Goal: Information Seeking & Learning: Learn about a topic

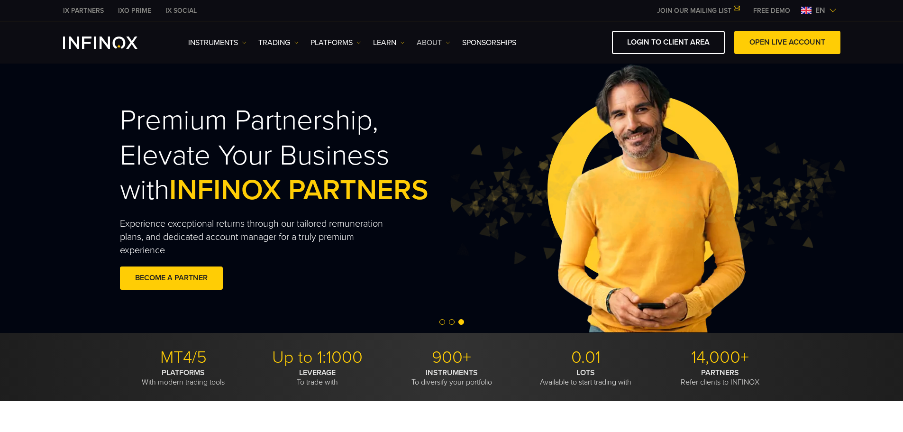
click at [449, 44] on img at bounding box center [448, 42] width 5 height 5
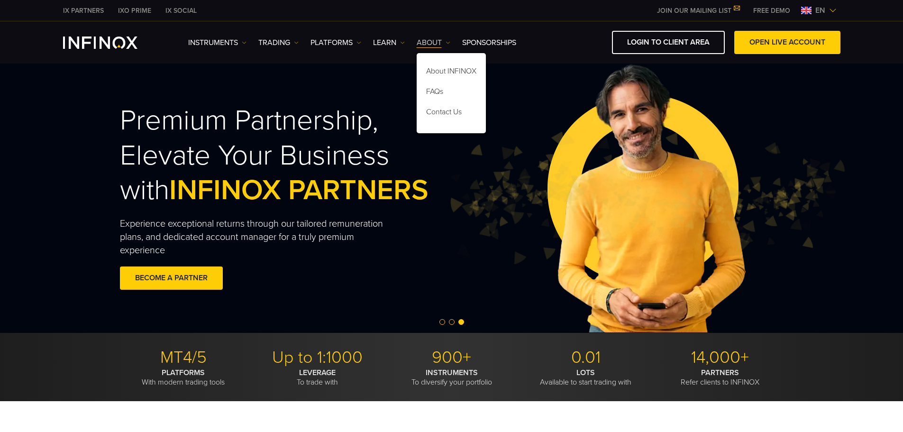
click at [449, 44] on img at bounding box center [448, 42] width 5 height 5
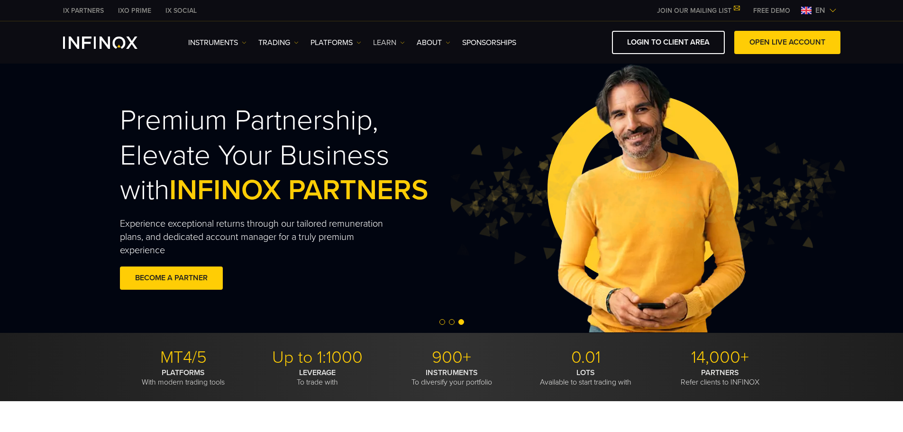
click at [397, 43] on link "Learn" at bounding box center [389, 42] width 32 height 11
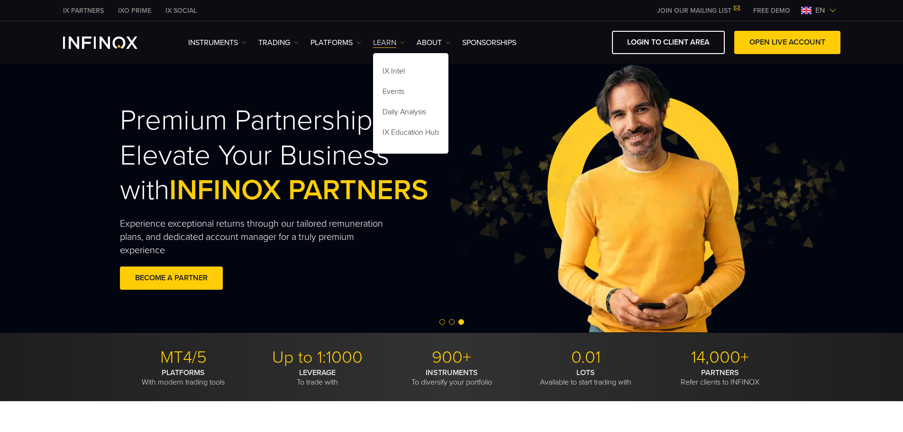
click at [401, 43] on img at bounding box center [402, 42] width 5 height 5
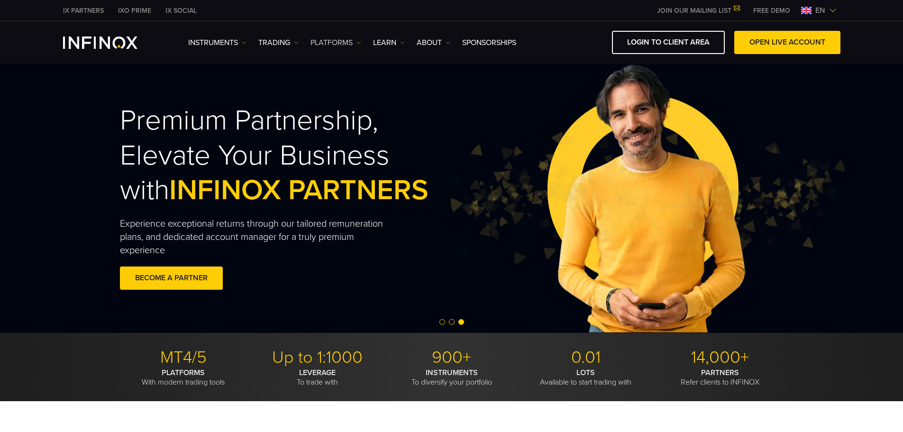
click at [346, 42] on link "PLATFORMS" at bounding box center [335, 42] width 51 height 11
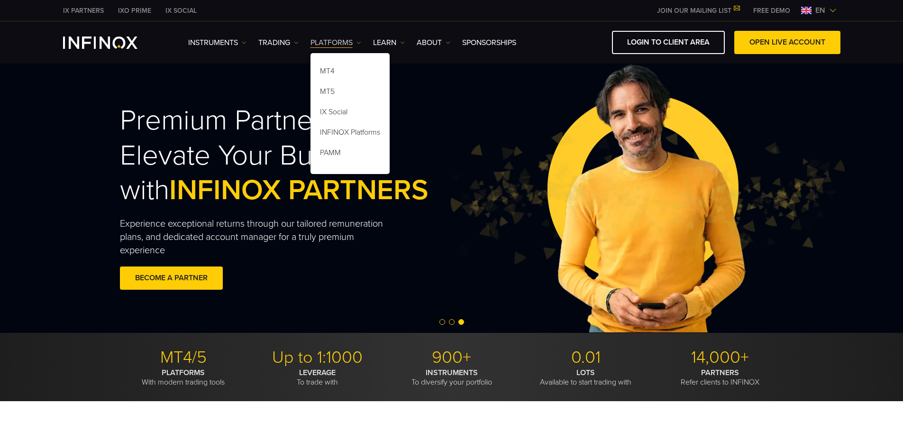
click at [349, 42] on link "PLATFORMS" at bounding box center [335, 42] width 51 height 11
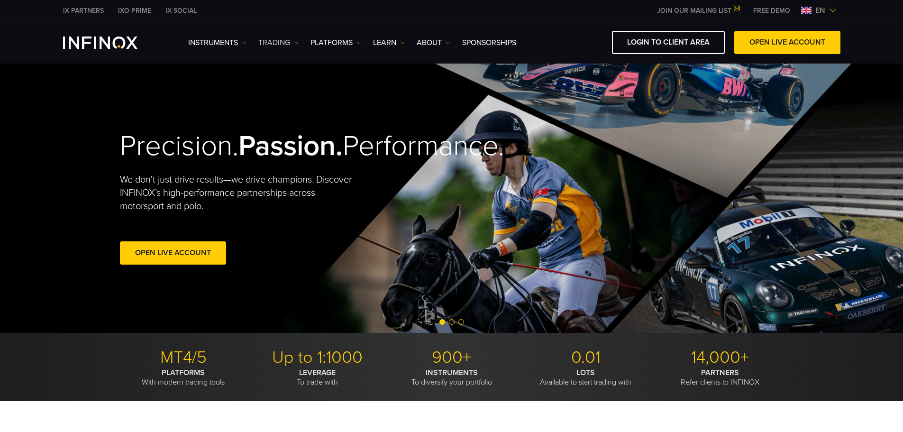
click at [286, 45] on link "TRADING" at bounding box center [278, 42] width 40 height 11
click at [287, 45] on link "TRADING" at bounding box center [278, 42] width 40 height 11
click at [283, 42] on link "TRADING" at bounding box center [278, 42] width 40 height 11
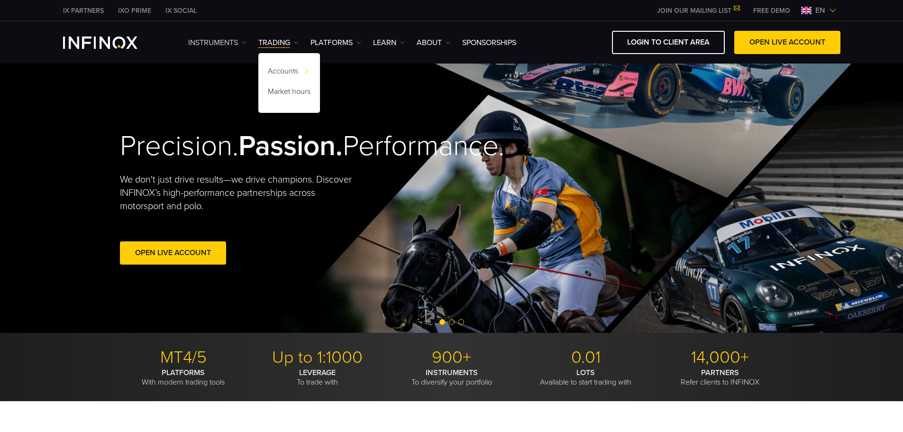
click at [245, 42] on img at bounding box center [244, 42] width 5 height 5
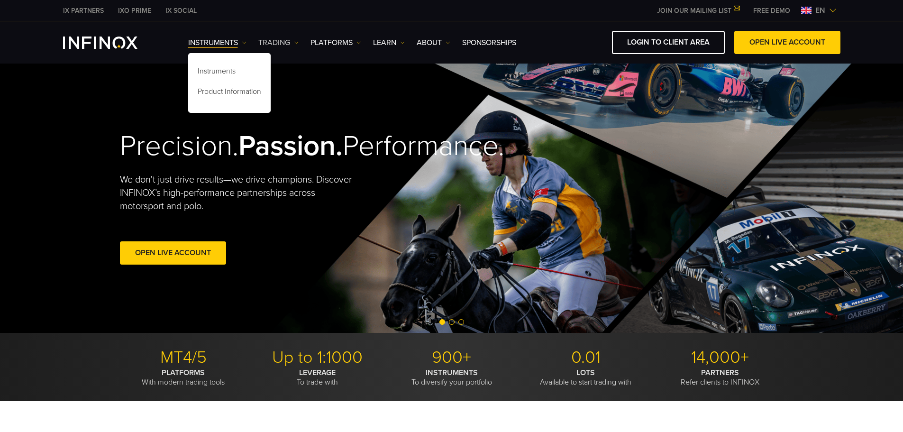
click at [297, 42] on img at bounding box center [296, 42] width 5 height 5
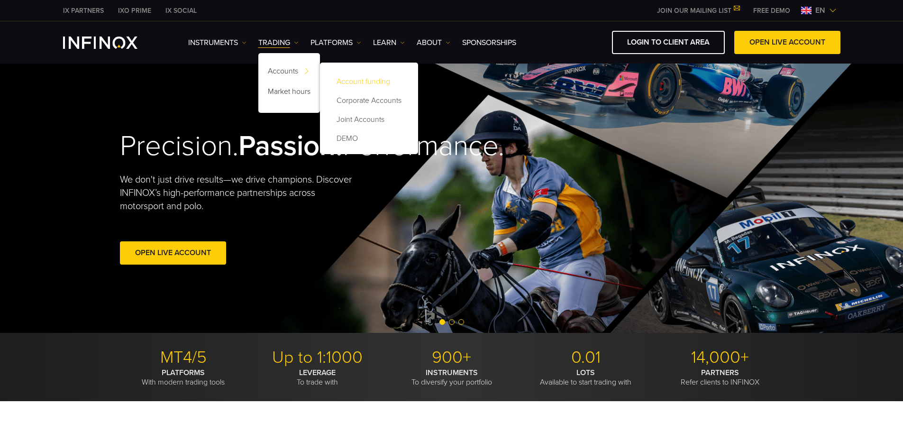
click at [358, 73] on link "Account funding" at bounding box center [368, 81] width 79 height 19
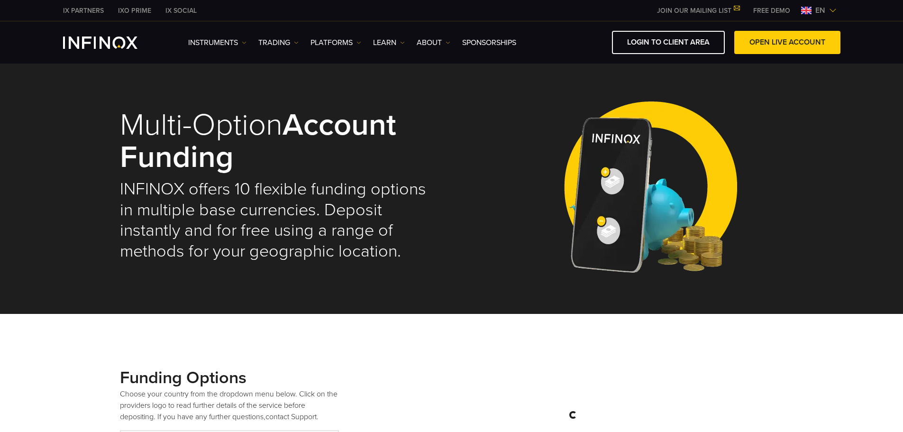
select select "***"
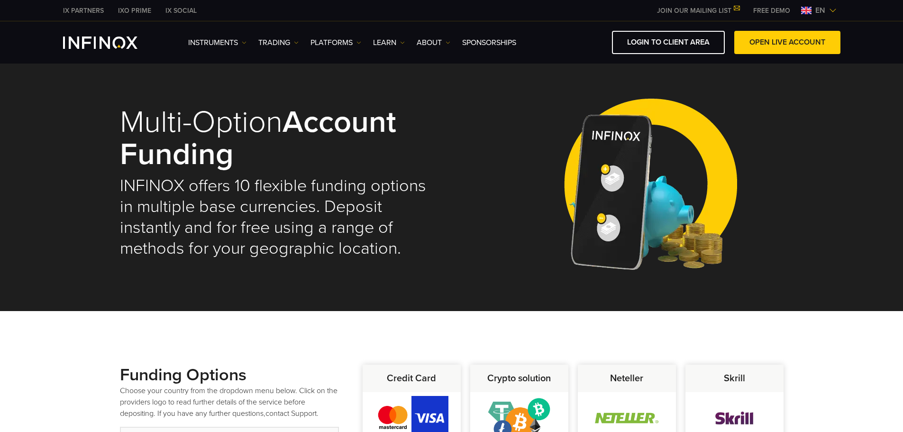
click at [104, 42] on img "INFINOX Logo" at bounding box center [100, 42] width 74 height 12
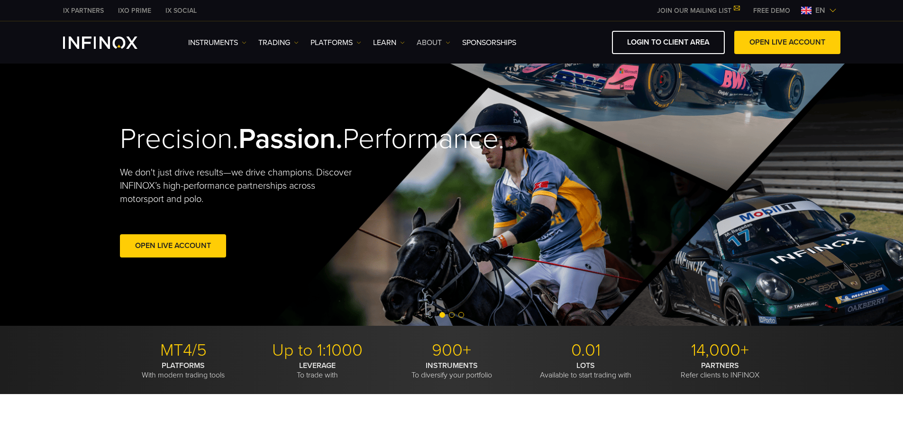
click at [440, 45] on link "ABOUT" at bounding box center [434, 42] width 34 height 11
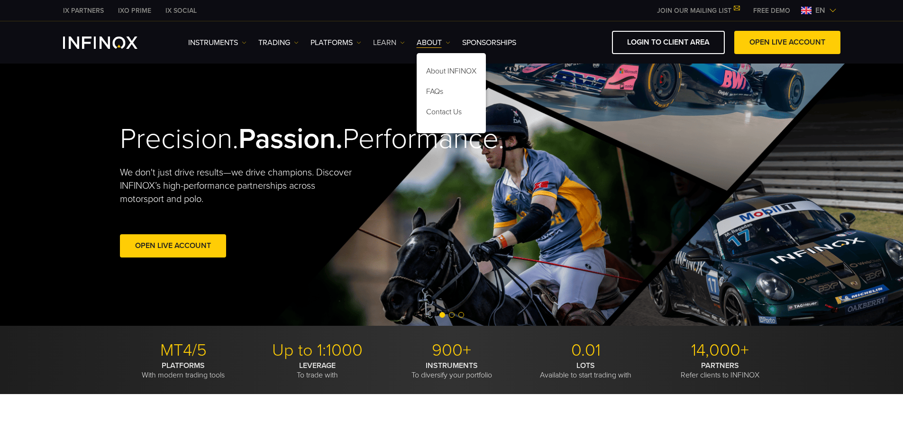
click at [400, 40] on link "Learn" at bounding box center [389, 42] width 32 height 11
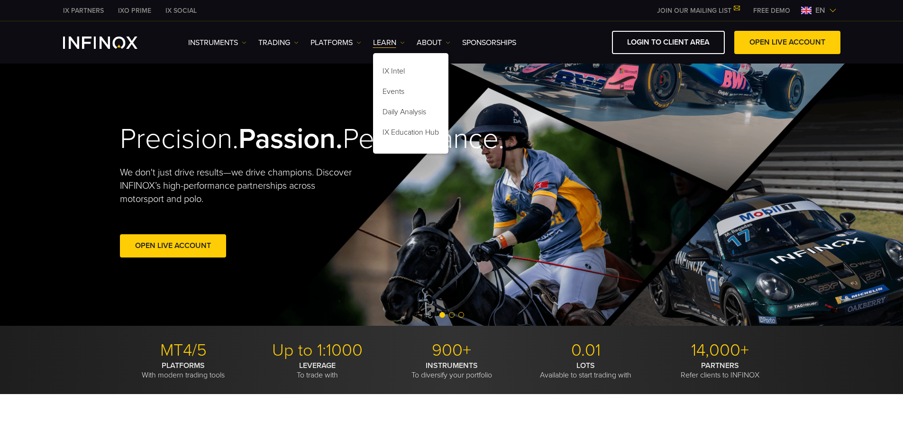
click at [452, 45] on ul "Instruments Instruments Product Information TRADING Accounts DEMO" at bounding box center [352, 42] width 328 height 11
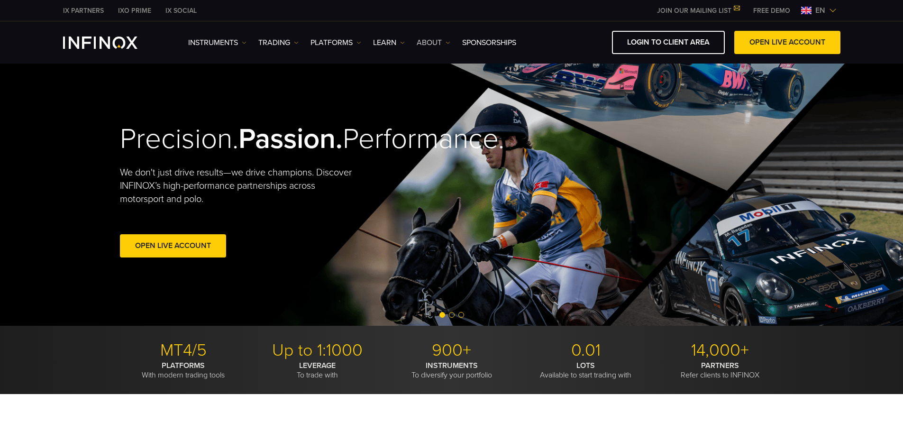
click at [448, 42] on img at bounding box center [448, 42] width 5 height 5
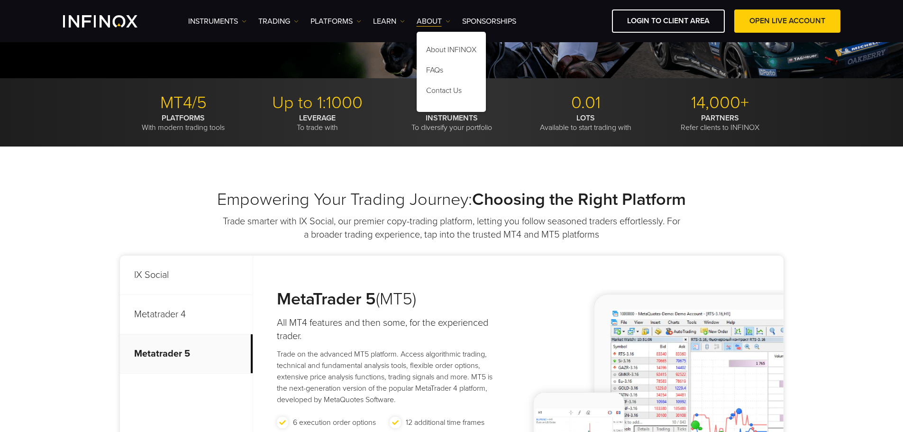
scroll to position [237, 0]
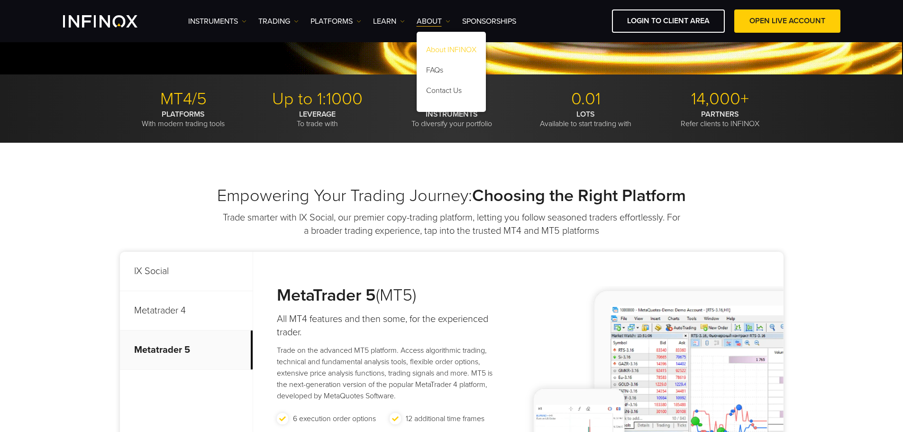
click at [441, 48] on link "About INFINOX" at bounding box center [451, 51] width 69 height 20
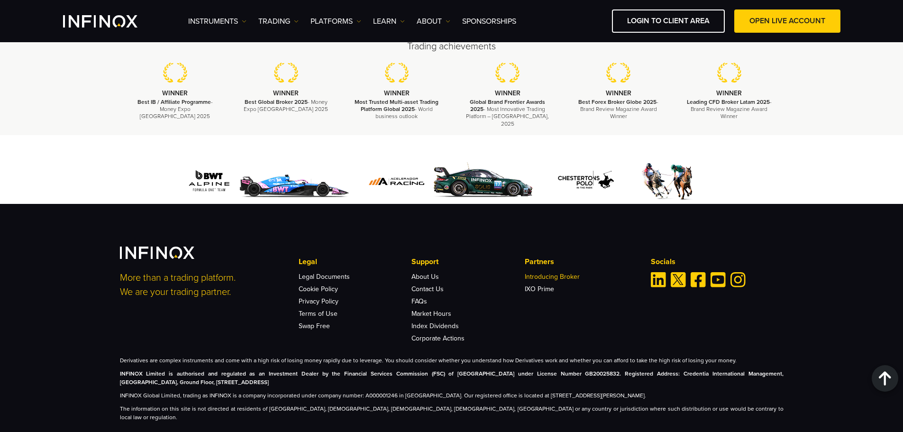
scroll to position [3454, 0]
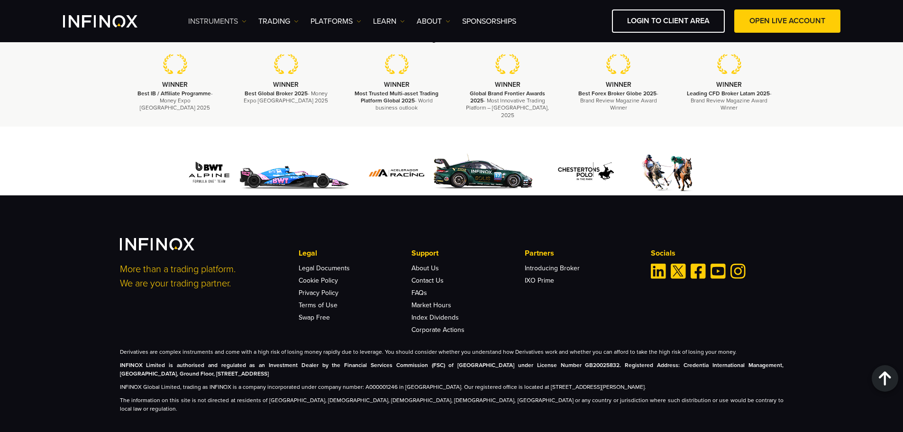
click at [243, 19] on img at bounding box center [244, 21] width 5 height 5
click at [295, 19] on img at bounding box center [296, 21] width 5 height 5
click at [360, 19] on img at bounding box center [358, 21] width 5 height 5
click at [345, 109] on link "INFINOX Platforms" at bounding box center [349, 112] width 79 height 20
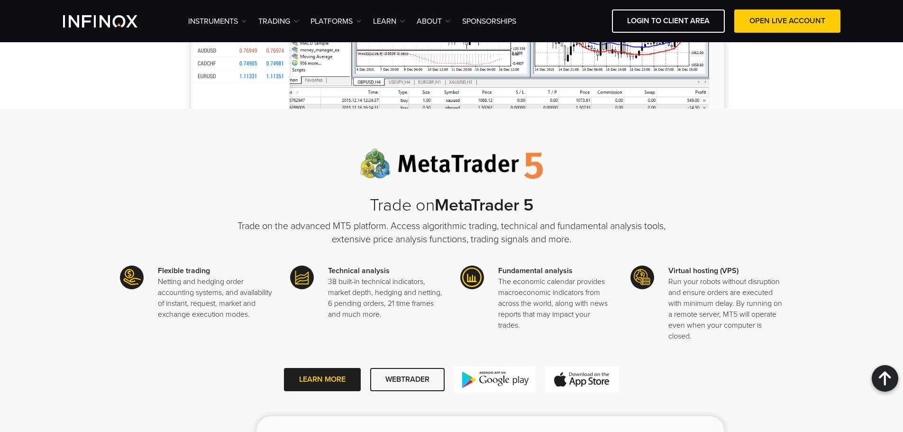
scroll to position [1288, 0]
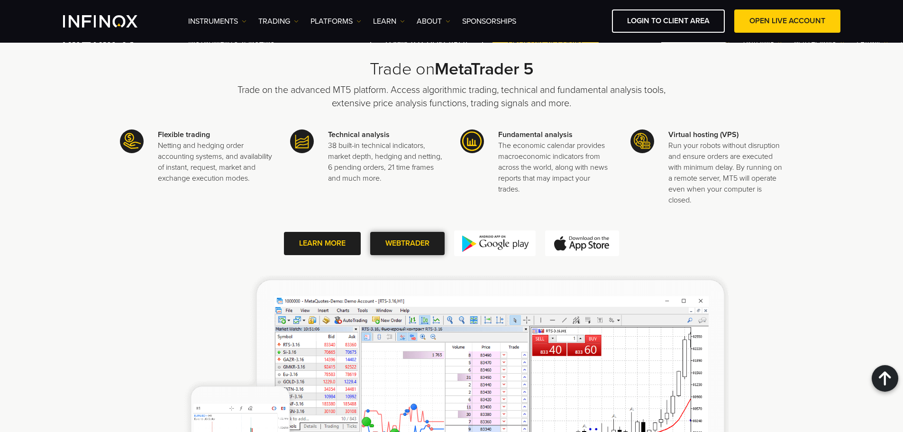
click at [407, 243] on span at bounding box center [407, 243] width 0 height 0
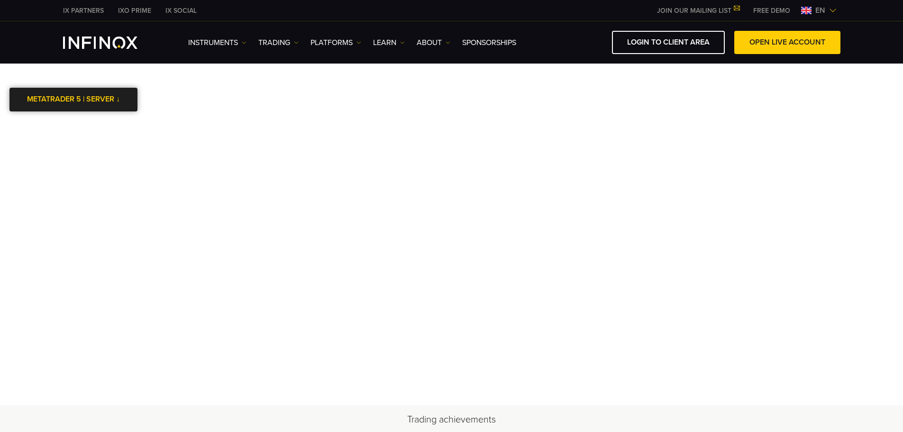
click at [118, 97] on link "METATRADER 5 | SERVER ↓" at bounding box center [73, 99] width 128 height 23
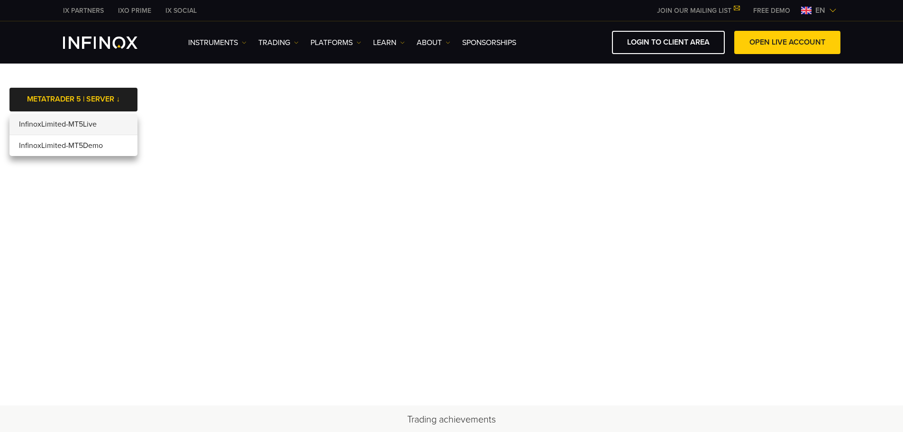
click at [259, 68] on body "IX PARTNERS IXO PRIME IX SOCIAL JOIN OUR MAILING LIST Never Miss a Trading Oppo…" at bounding box center [451, 414] width 903 height 829
click at [86, 148] on li "InfinoxLimited-MT5Demo" at bounding box center [73, 145] width 128 height 21
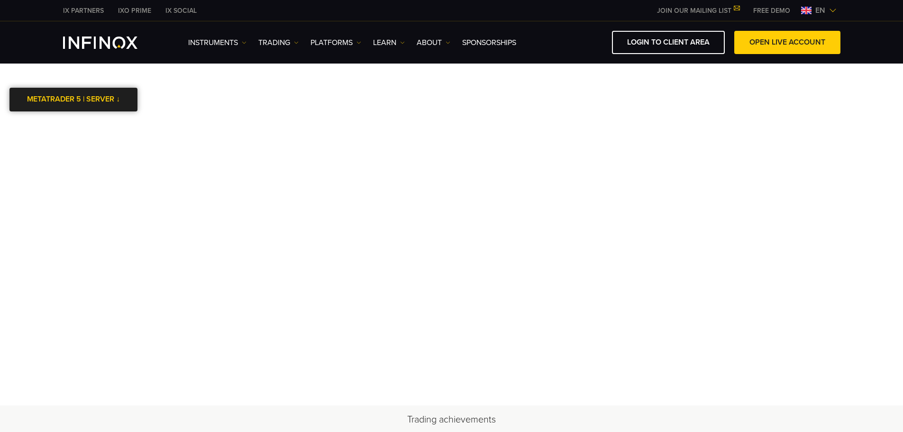
click at [118, 98] on link "METATRADER 5 | SERVER ↓" at bounding box center [73, 99] width 128 height 23
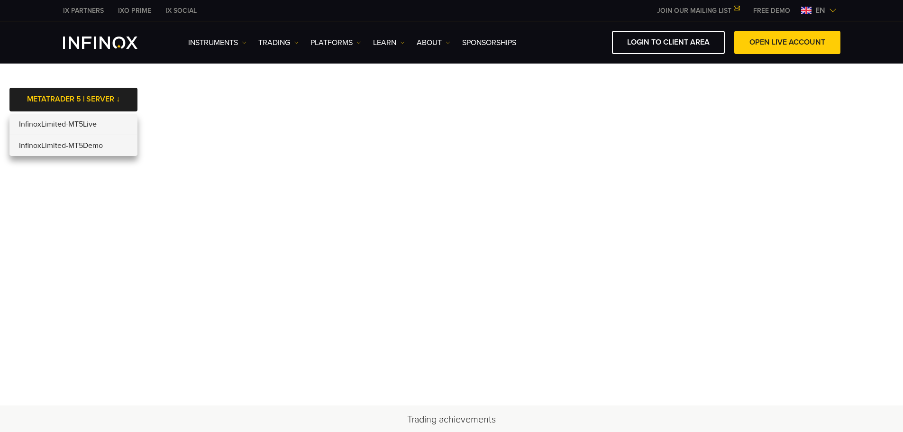
click at [93, 125] on li "InfinoxLimited-MT5Live" at bounding box center [73, 124] width 128 height 21
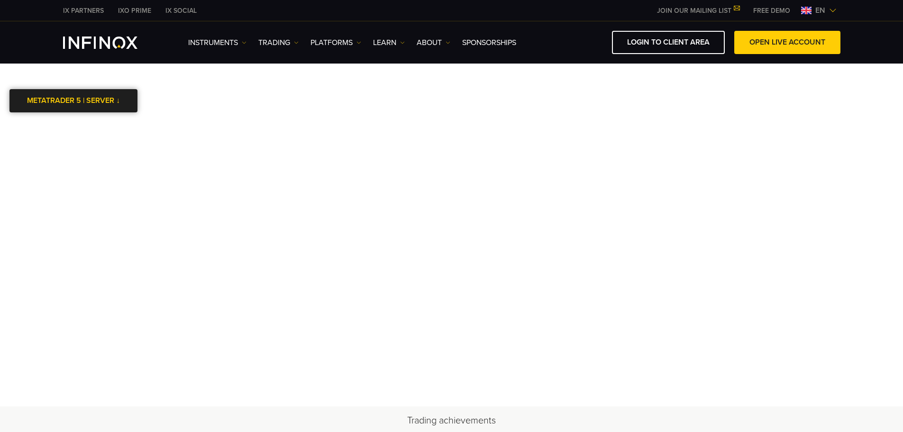
click at [73, 100] on div at bounding box center [73, 100] width 0 height 0
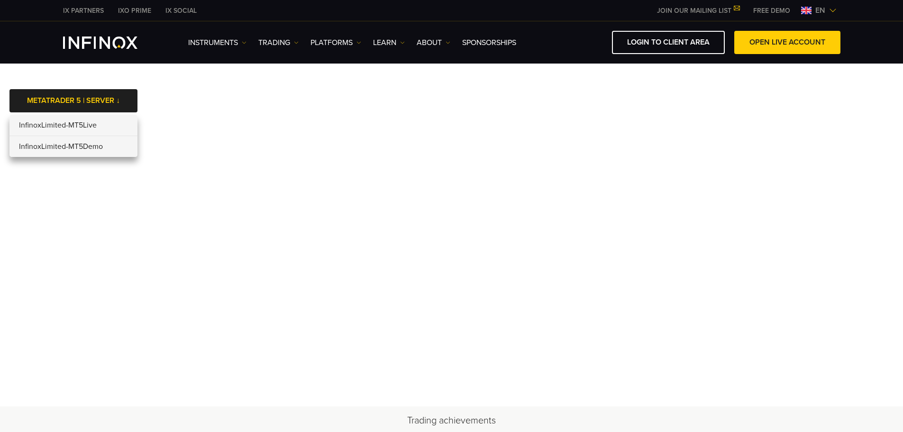
click at [75, 146] on li "InfinoxLimited-MT5Demo" at bounding box center [73, 146] width 128 height 21
